Goal: Book appointment/travel/reservation

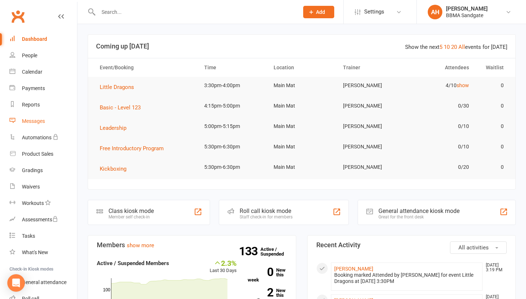
click at [31, 116] on link "Messages" at bounding box center [43, 121] width 68 height 16
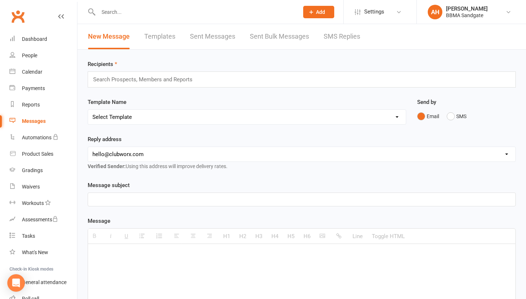
click at [342, 36] on link "SMS Replies" at bounding box center [342, 36] width 37 height 25
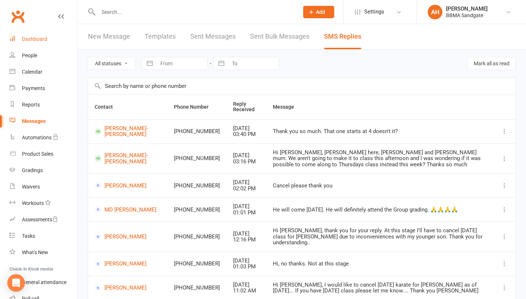
click at [41, 39] on div "Dashboard" at bounding box center [34, 39] width 25 height 6
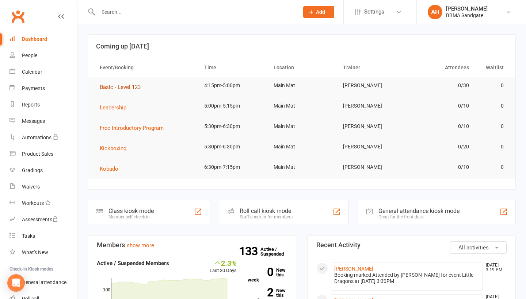
click at [135, 87] on span "Basic - Level 123" at bounding box center [120, 87] width 41 height 7
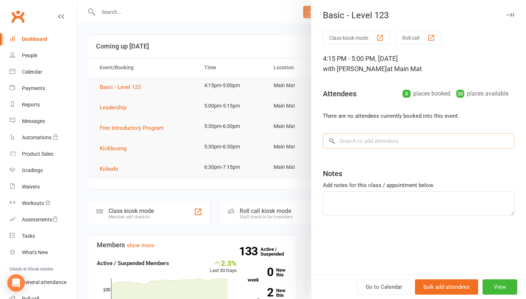
click at [413, 141] on input "search" at bounding box center [418, 141] width 191 height 15
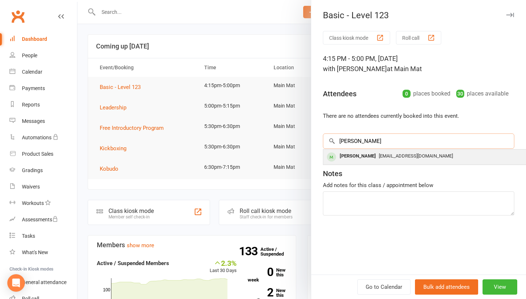
type input "[PERSON_NAME]"
click at [407, 156] on span "[EMAIL_ADDRESS][DOMAIN_NAME]" at bounding box center [416, 155] width 74 height 5
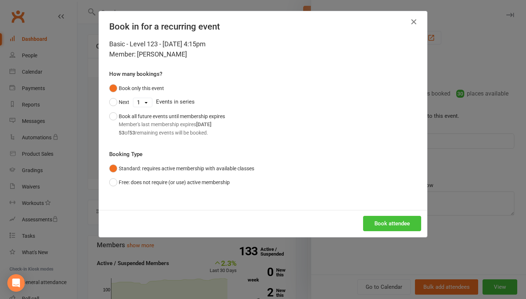
click at [386, 218] on button "Book attendee" at bounding box center [392, 223] width 58 height 15
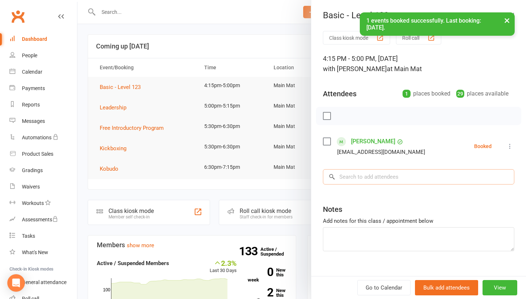
click at [378, 176] on input "search" at bounding box center [418, 176] width 191 height 15
type input "nate"
click at [377, 192] on div "[PERSON_NAME]" at bounding box center [358, 192] width 42 height 11
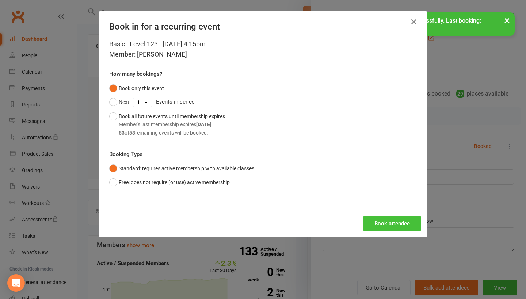
click at [376, 224] on button "Book attendee" at bounding box center [392, 223] width 58 height 15
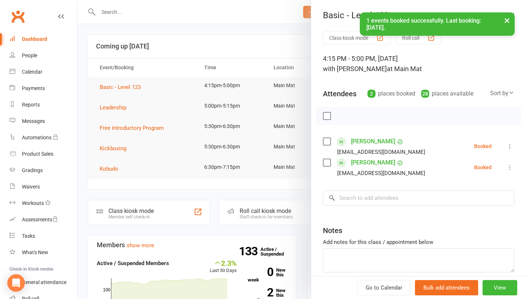
click at [510, 146] on icon at bounding box center [509, 146] width 7 height 7
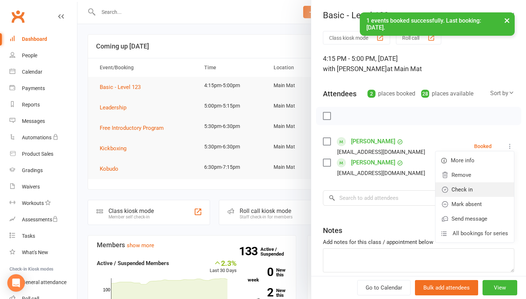
click at [488, 192] on link "Check in" at bounding box center [474, 190] width 79 height 15
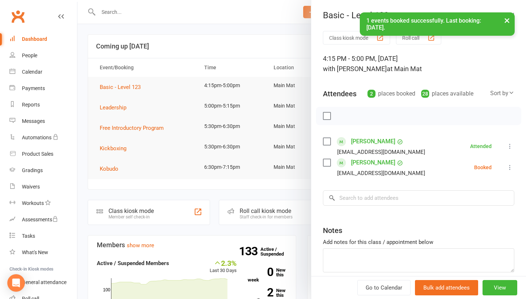
click at [510, 171] on icon at bounding box center [509, 167] width 7 height 7
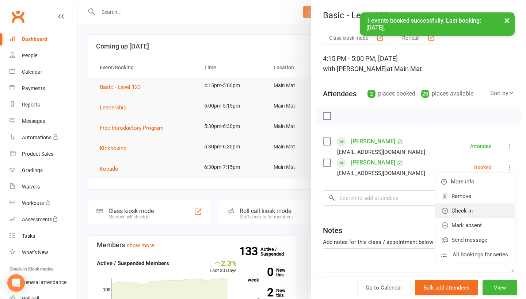
click at [483, 211] on link "Check in" at bounding box center [474, 211] width 79 height 15
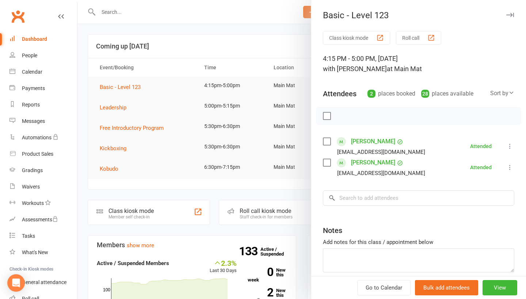
click at [255, 47] on div at bounding box center [301, 149] width 448 height 299
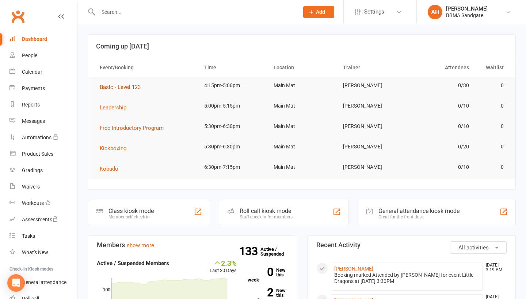
click at [126, 88] on span "Basic - Level 123" at bounding box center [120, 87] width 41 height 7
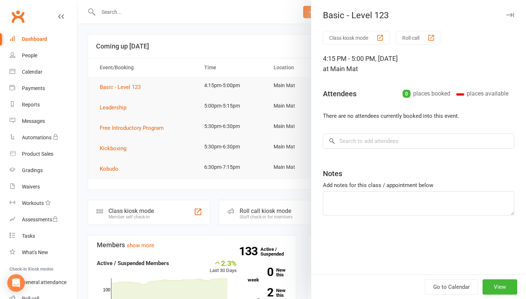
scroll to position [10, 0]
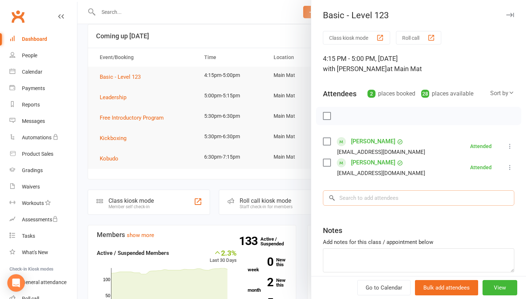
click at [359, 194] on input "search" at bounding box center [418, 198] width 191 height 15
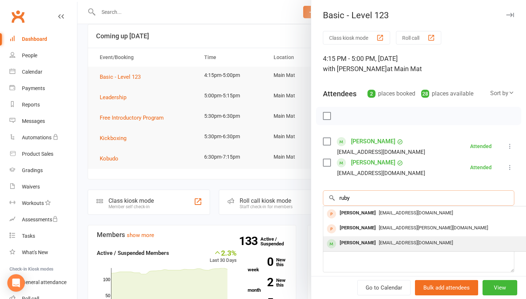
type input "ruby"
click at [353, 247] on div "[PERSON_NAME]" at bounding box center [358, 243] width 42 height 11
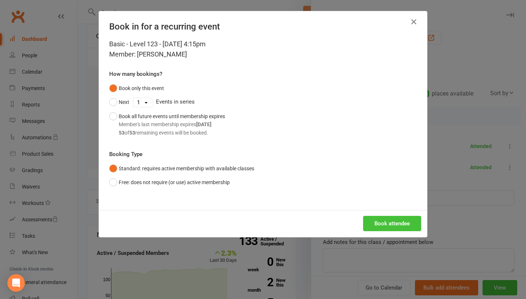
click at [397, 225] on button "Book attendee" at bounding box center [392, 223] width 58 height 15
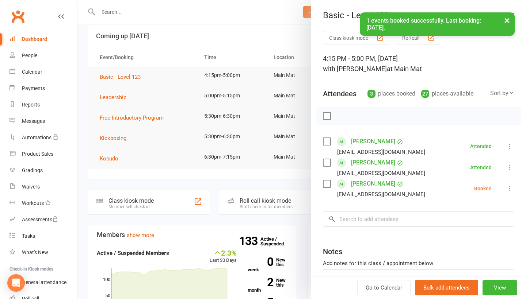
click at [512, 190] on icon at bounding box center [509, 188] width 7 height 7
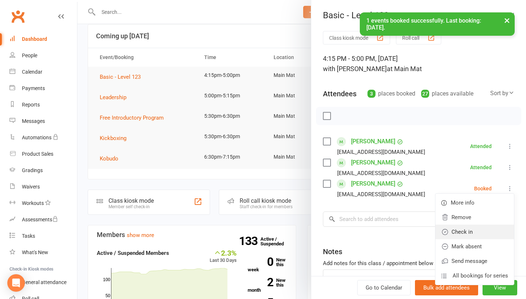
click at [467, 238] on link "Check in" at bounding box center [474, 232] width 79 height 15
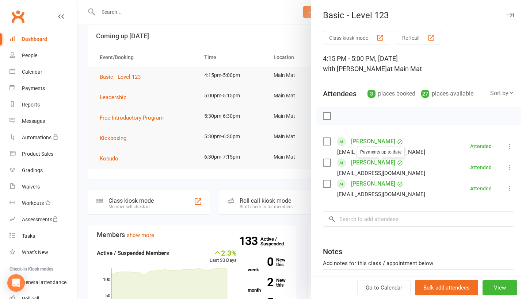
scroll to position [0, 0]
click at [260, 42] on div at bounding box center [301, 149] width 448 height 299
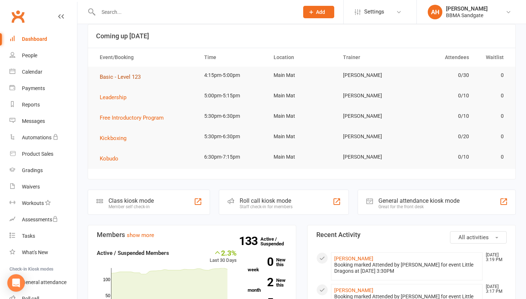
click at [137, 80] on span "Basic - Level 123" at bounding box center [120, 77] width 41 height 7
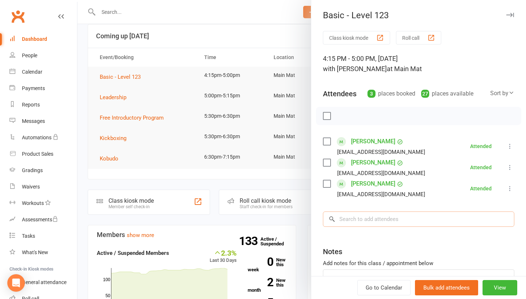
click at [373, 216] on input "search" at bounding box center [418, 219] width 191 height 15
type input "[PERSON_NAME]"
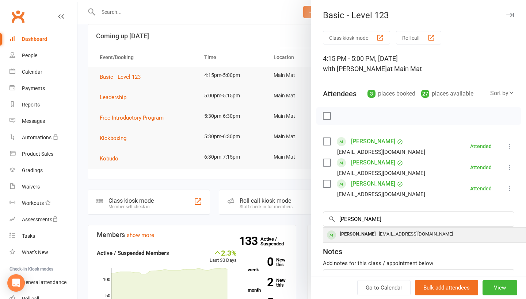
drag, startPoint x: 373, startPoint y: 216, endPoint x: 370, endPoint y: 237, distance: 21.1
click at [370, 237] on div "[PERSON_NAME]" at bounding box center [358, 234] width 42 height 11
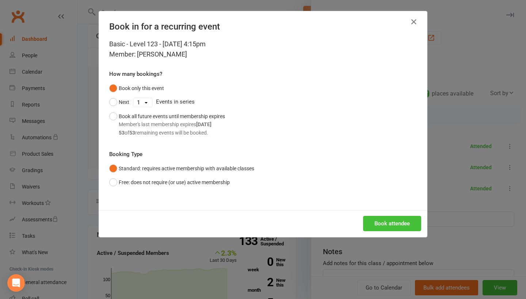
click at [378, 218] on button "Book attendee" at bounding box center [392, 223] width 58 height 15
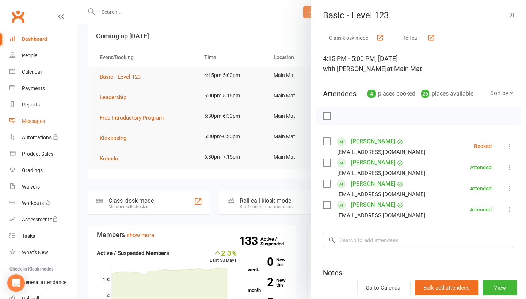
click at [51, 125] on link "Messages" at bounding box center [43, 121] width 68 height 16
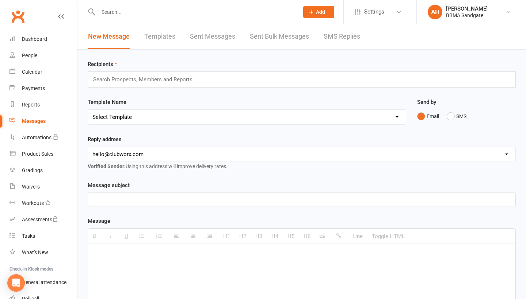
click at [328, 35] on link "SMS Replies" at bounding box center [342, 36] width 37 height 25
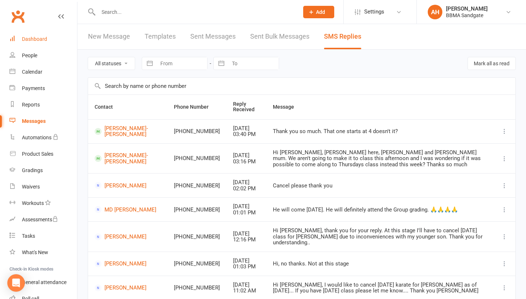
click at [50, 35] on link "Dashboard" at bounding box center [43, 39] width 68 height 16
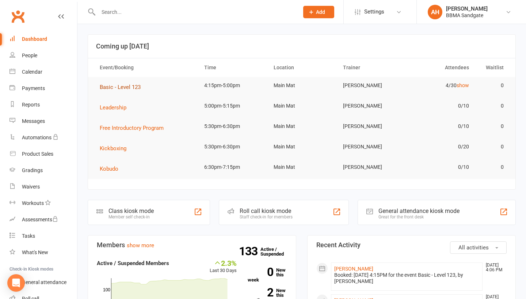
click at [134, 90] on span "Basic - Level 123" at bounding box center [120, 87] width 41 height 7
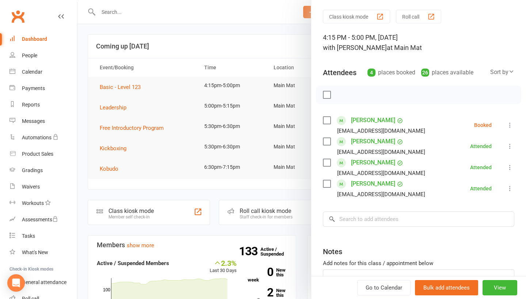
scroll to position [29, 0]
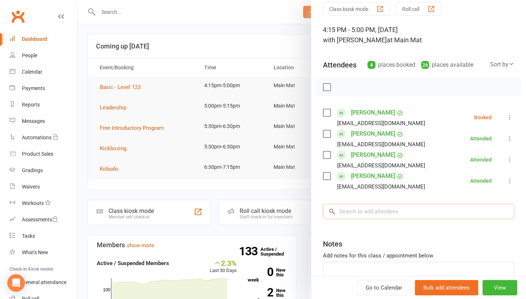
click at [378, 215] on input "search" at bounding box center [418, 211] width 191 height 15
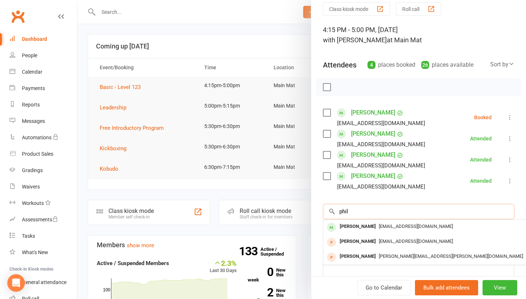
type input "Phil"
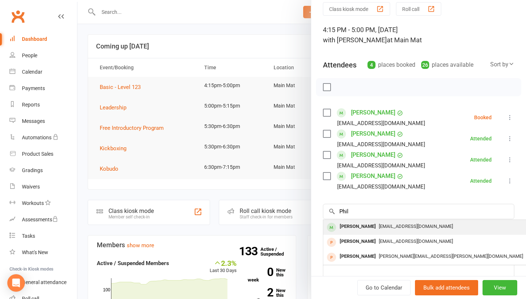
drag, startPoint x: 378, startPoint y: 215, endPoint x: 363, endPoint y: 236, distance: 24.8
click at [363, 235] on div "[PERSON_NAME] [EMAIL_ADDRESS][DOMAIN_NAME]" at bounding box center [432, 227] width 218 height 15
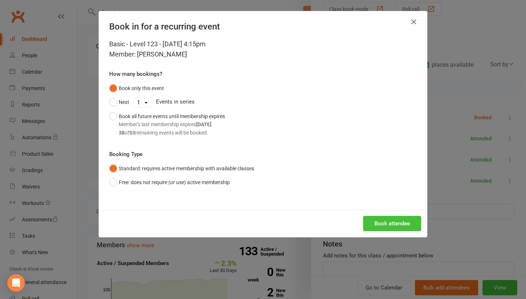
click at [378, 229] on button "Book attendee" at bounding box center [392, 223] width 58 height 15
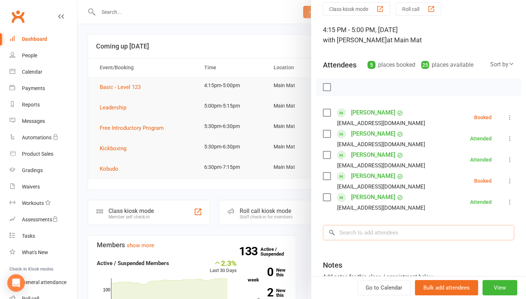
click at [349, 233] on input "search" at bounding box center [418, 232] width 191 height 15
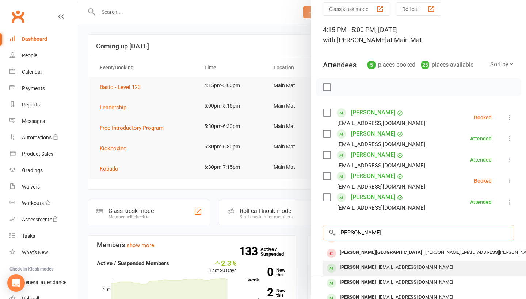
scroll to position [10, 0]
type input "[PERSON_NAME]"
click at [352, 268] on div "[PERSON_NAME]" at bounding box center [358, 268] width 42 height 11
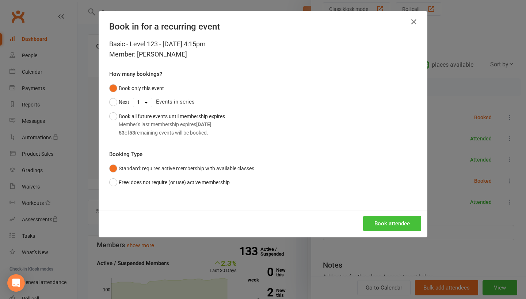
click at [397, 218] on button "Book attendee" at bounding box center [392, 223] width 58 height 15
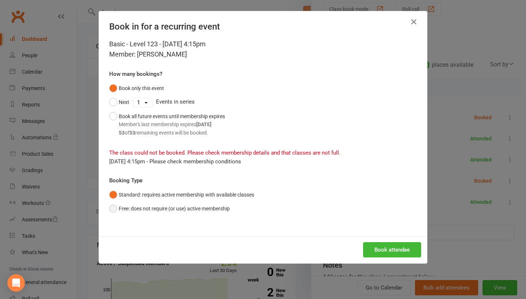
click at [165, 210] on button "Free: does not require (or use) active membership" at bounding box center [169, 209] width 120 height 14
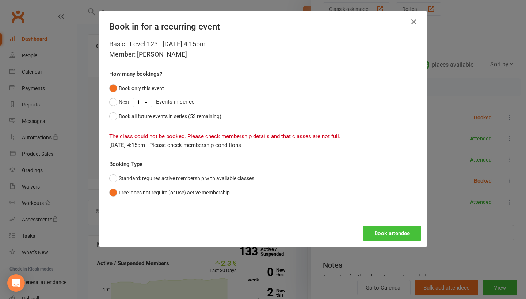
click at [378, 235] on button "Book attendee" at bounding box center [392, 233] width 58 height 15
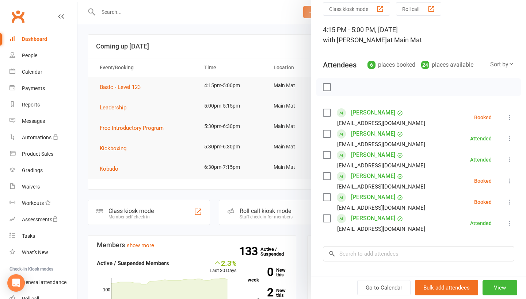
click at [511, 181] on icon at bounding box center [509, 180] width 7 height 7
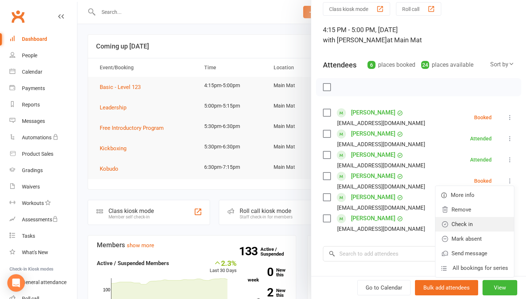
click at [485, 223] on link "Check in" at bounding box center [474, 224] width 79 height 15
